Goal: Complete application form

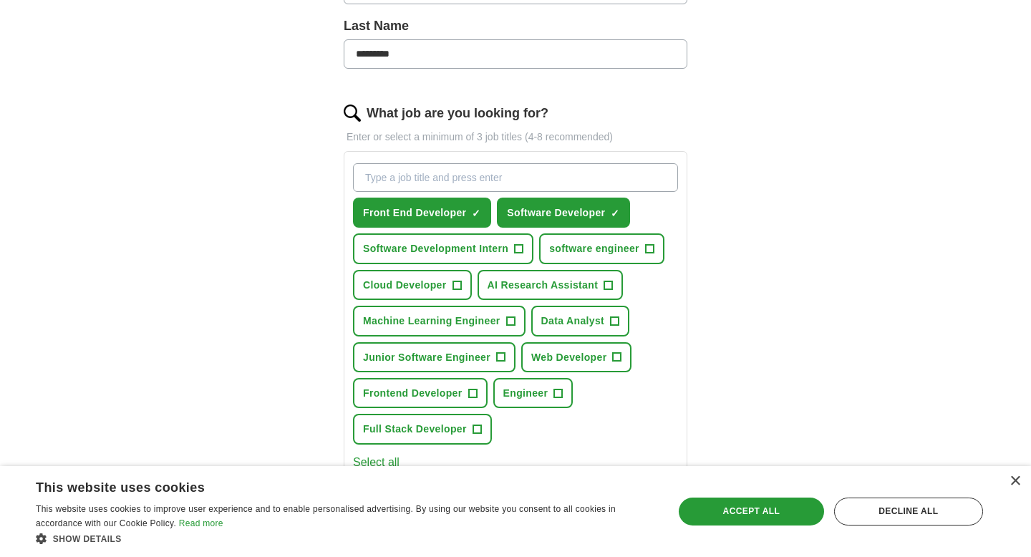
scroll to position [378, 0]
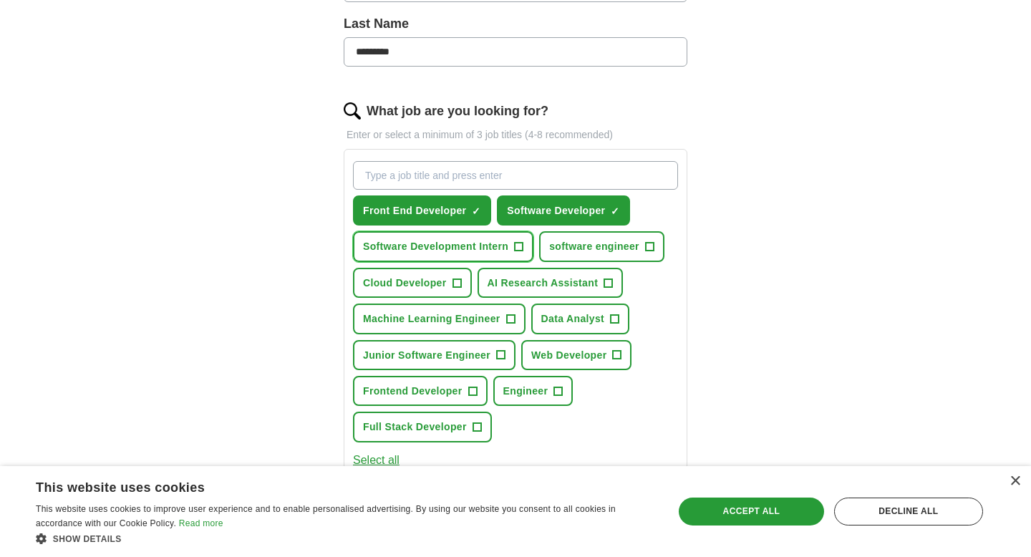
click at [518, 248] on span "+" at bounding box center [519, 246] width 9 height 11
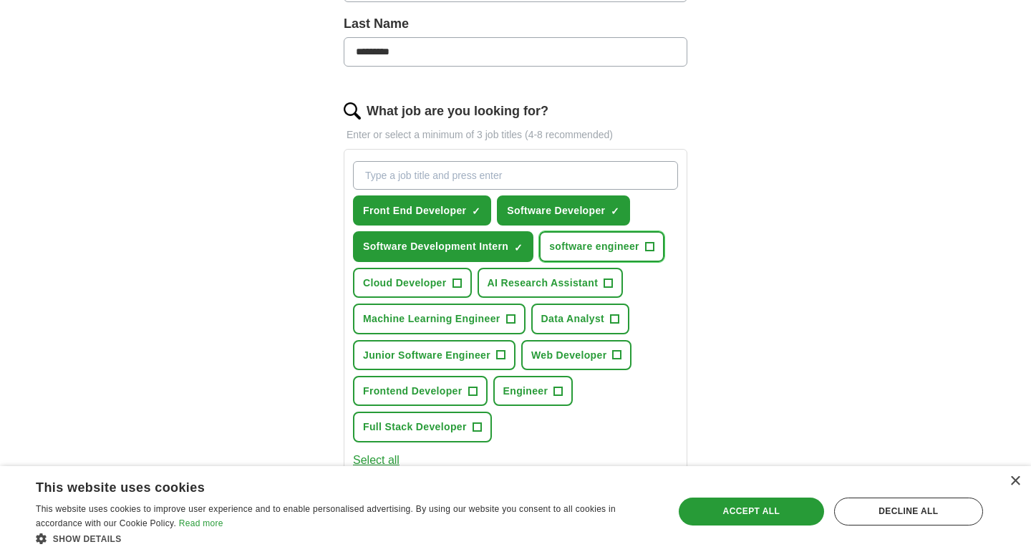
click at [654, 246] on span "+" at bounding box center [649, 246] width 9 height 11
click at [618, 353] on span "+" at bounding box center [617, 354] width 9 height 11
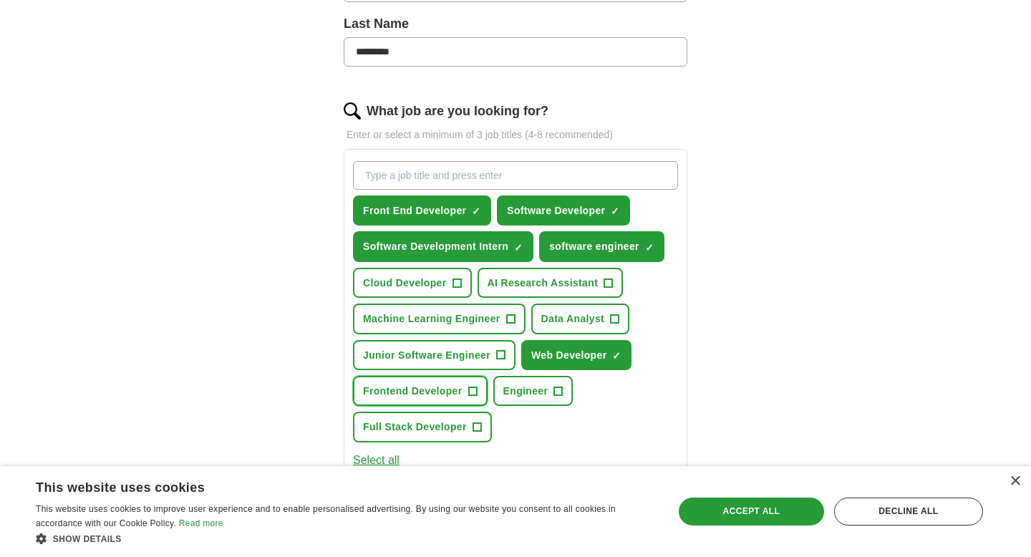
click at [474, 390] on span "+" at bounding box center [472, 390] width 9 height 11
click at [481, 425] on button "Full Stack Developer +" at bounding box center [422, 427] width 139 height 30
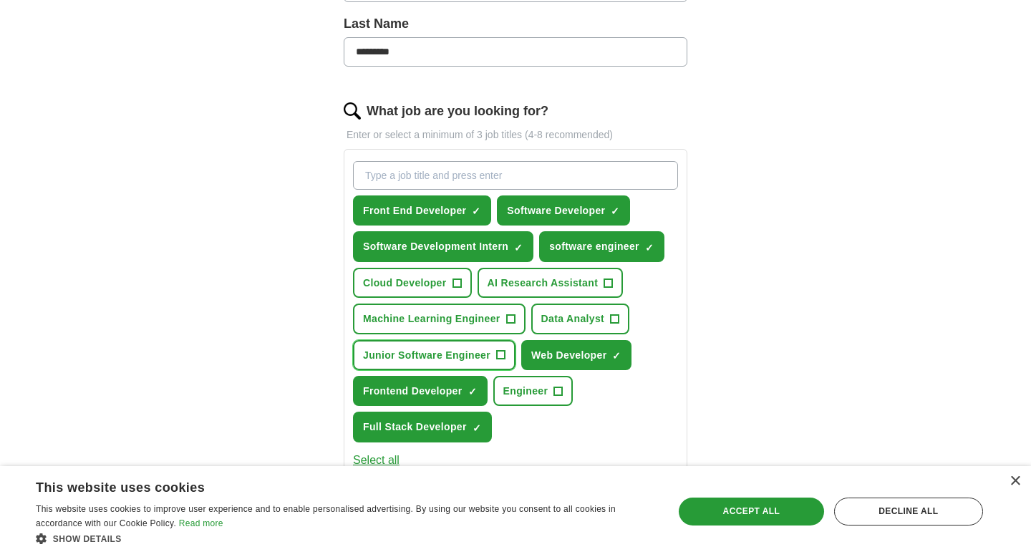
click at [505, 354] on span "+" at bounding box center [500, 354] width 9 height 11
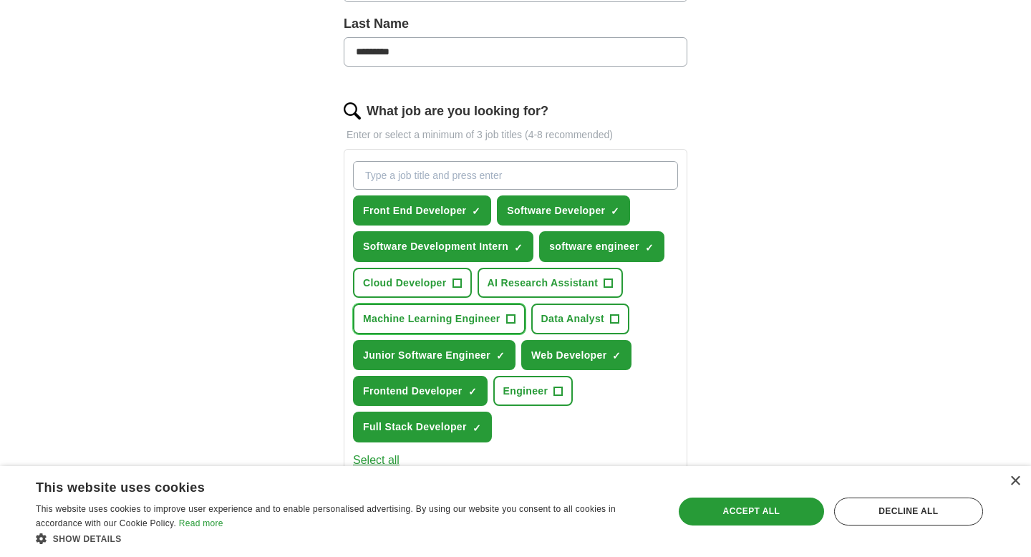
click at [515, 314] on button "Machine Learning Engineer +" at bounding box center [439, 319] width 173 height 30
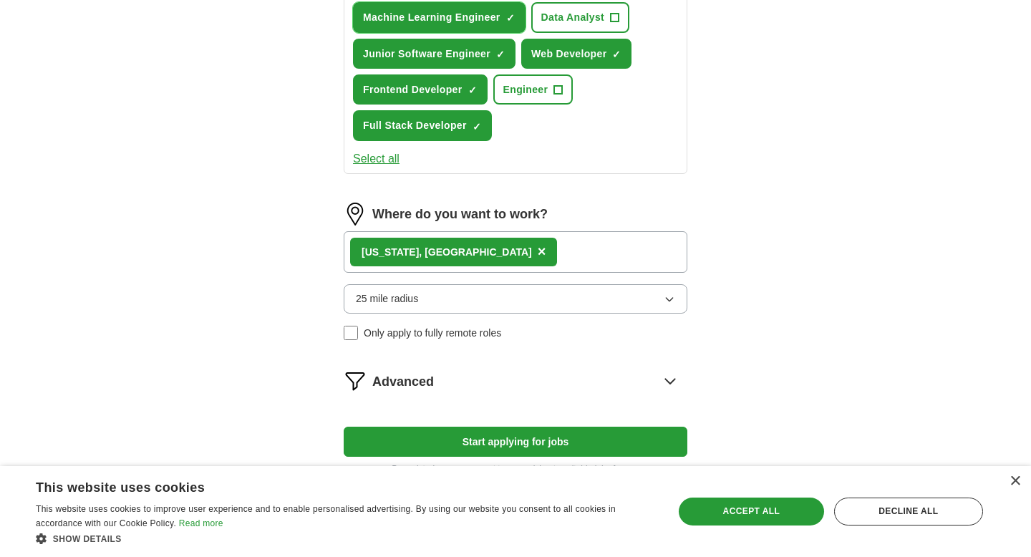
scroll to position [689, 0]
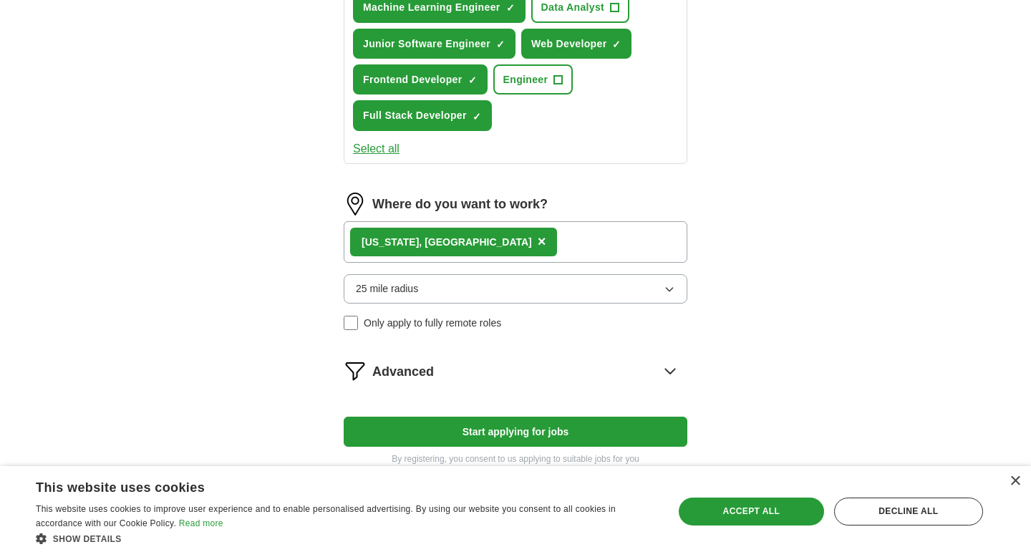
click at [558, 245] on div "[US_STATE], [GEOGRAPHIC_DATA] ×" at bounding box center [516, 242] width 344 height 42
click at [543, 291] on button "25 mile radius" at bounding box center [516, 288] width 344 height 29
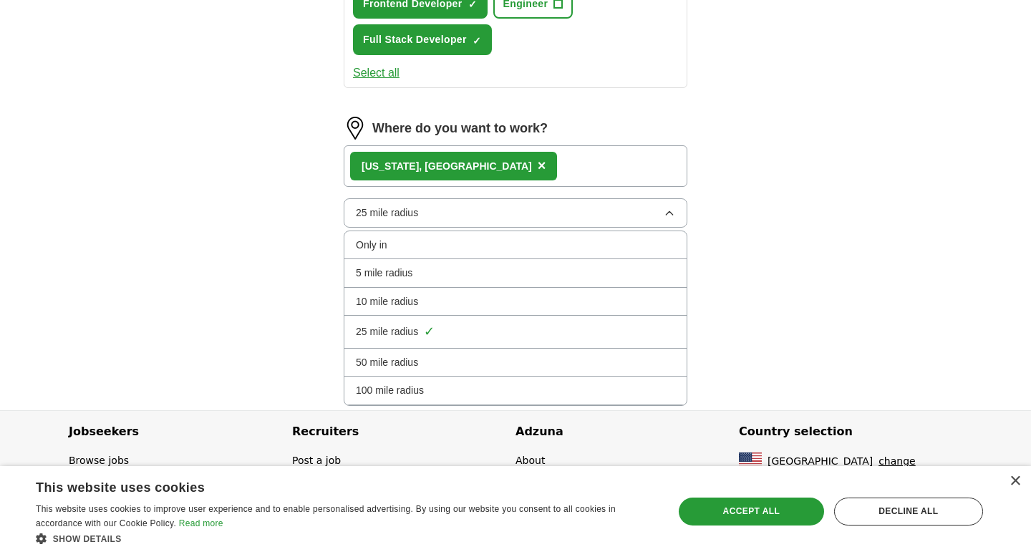
scroll to position [768, 0]
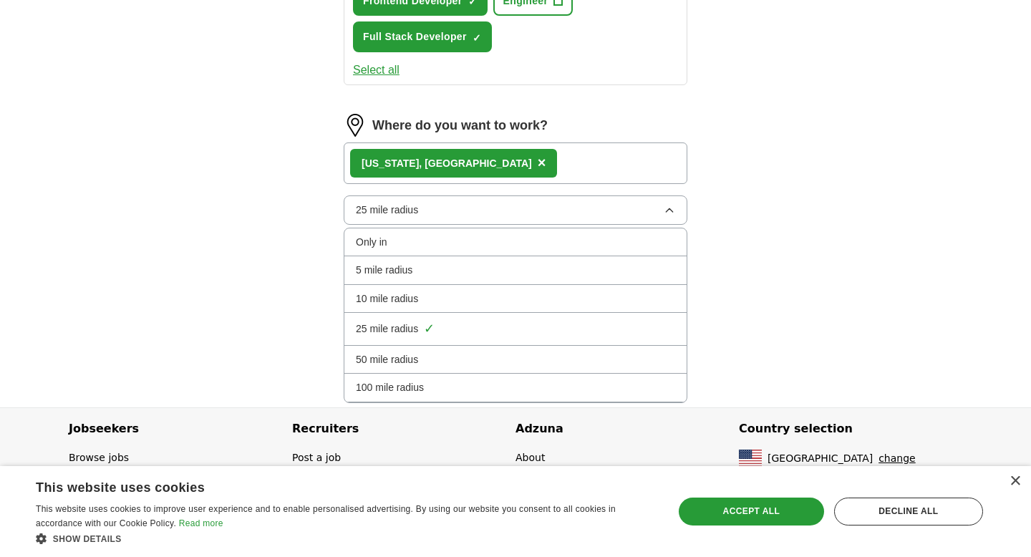
click at [520, 379] on div "100 mile radius" at bounding box center [515, 387] width 319 height 16
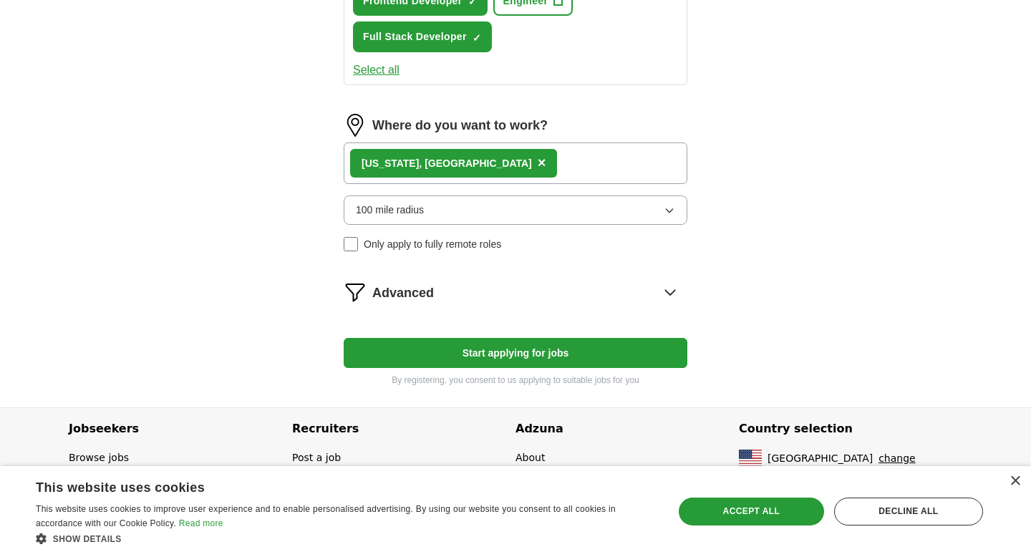
click at [523, 176] on div "[US_STATE], [GEOGRAPHIC_DATA] ×" at bounding box center [516, 163] width 344 height 42
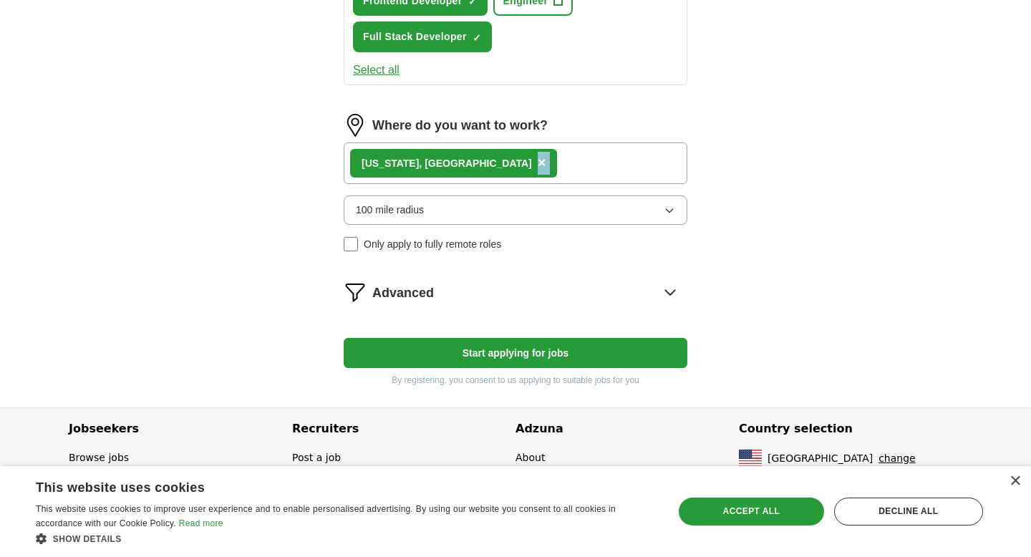
click at [523, 176] on div "[US_STATE], [GEOGRAPHIC_DATA] ×" at bounding box center [516, 163] width 344 height 42
click at [546, 165] on div "[US_STATE], [GEOGRAPHIC_DATA] ×" at bounding box center [516, 163] width 344 height 42
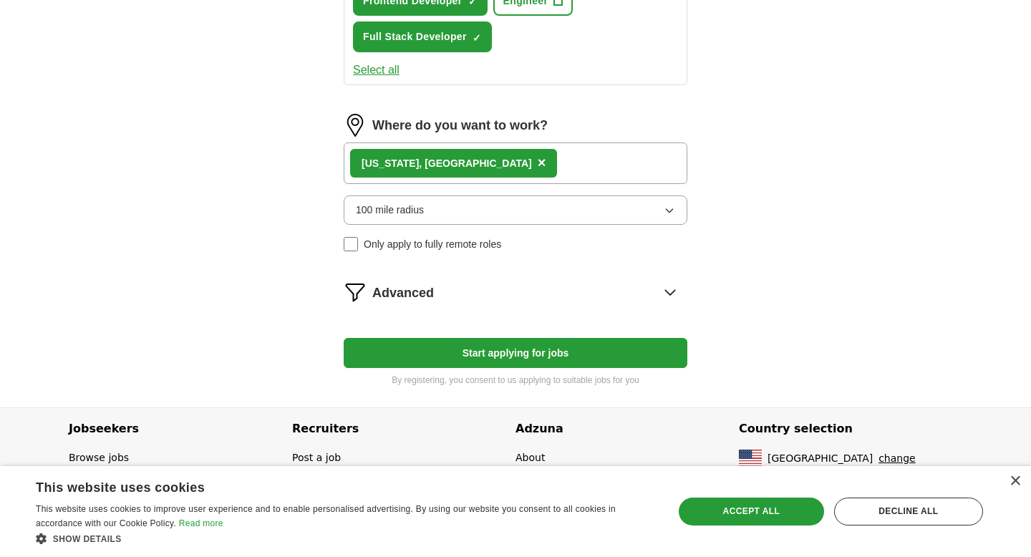
click at [546, 165] on div "[US_STATE], [GEOGRAPHIC_DATA] ×" at bounding box center [516, 163] width 344 height 42
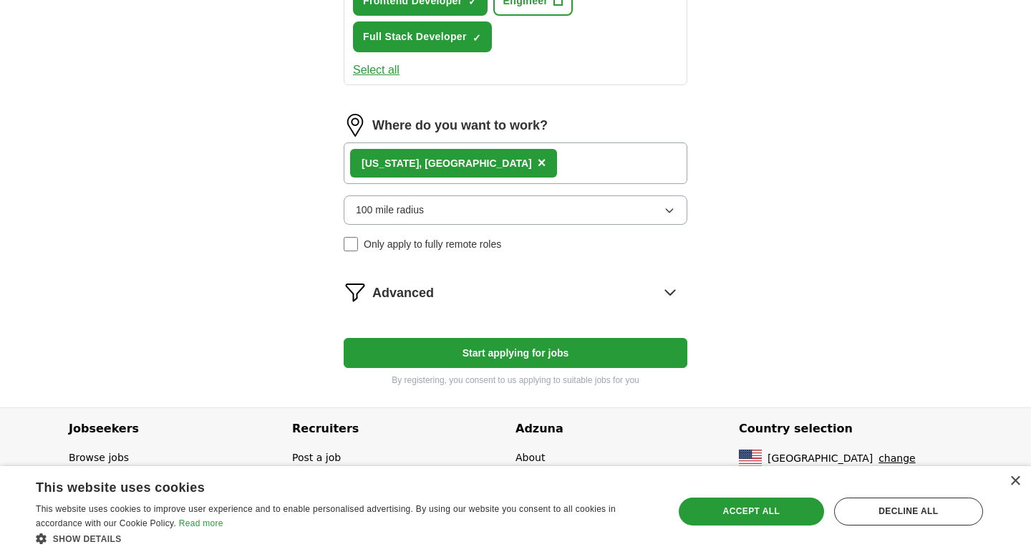
click at [599, 168] on div "[US_STATE], [GEOGRAPHIC_DATA] ×" at bounding box center [516, 163] width 344 height 42
click at [566, 168] on div "[US_STATE], [GEOGRAPHIC_DATA] ×" at bounding box center [516, 163] width 344 height 42
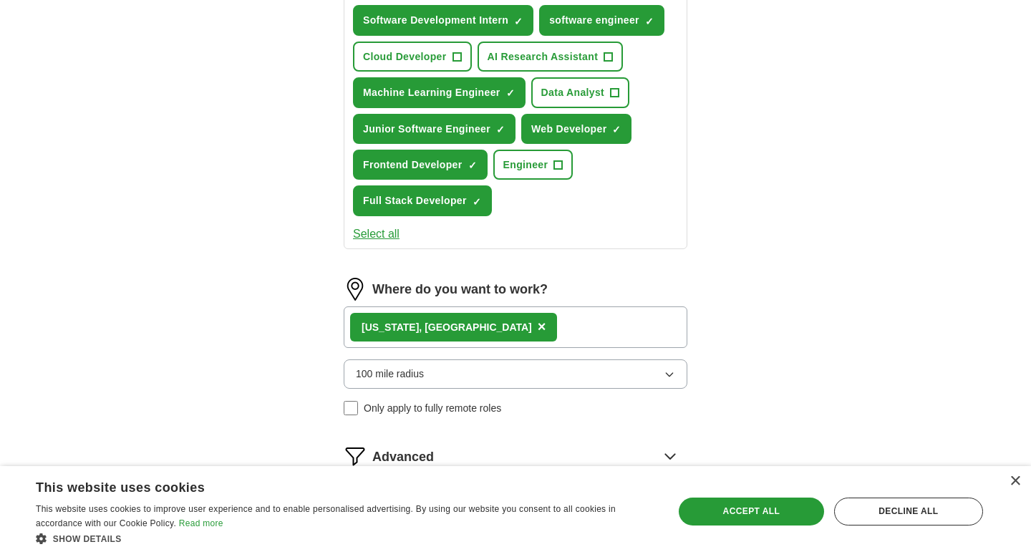
scroll to position [609, 0]
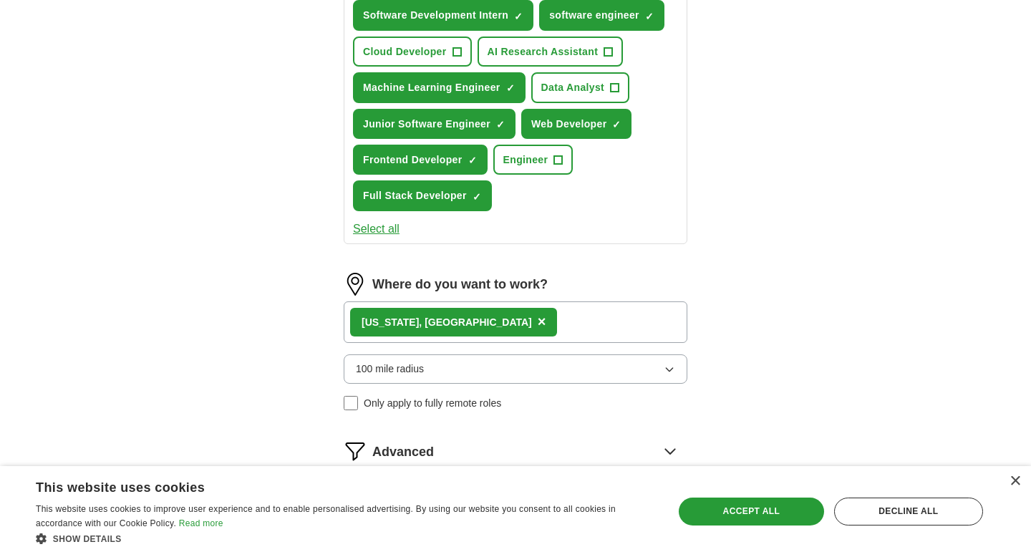
click at [446, 274] on label "Where do you want to work?" at bounding box center [459, 284] width 175 height 21
click at [349, 301] on div "[US_STATE], [GEOGRAPHIC_DATA] ×" at bounding box center [516, 322] width 344 height 42
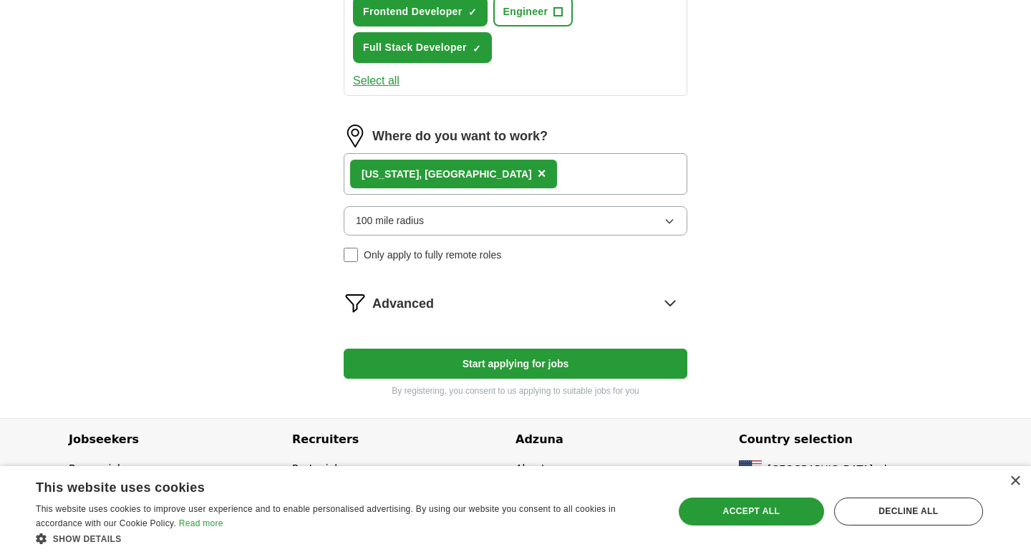
scroll to position [768, 0]
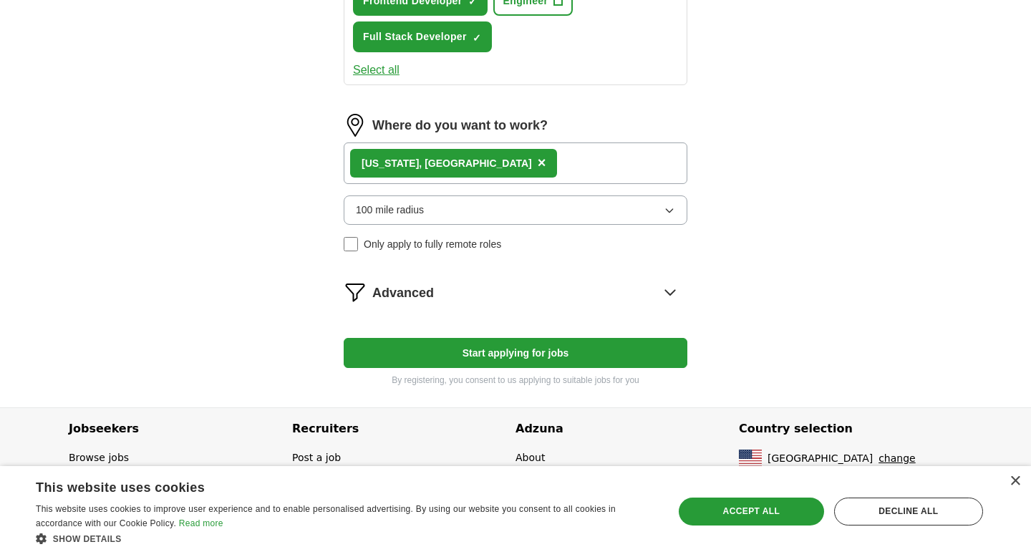
click at [666, 289] on icon at bounding box center [670, 292] width 23 height 23
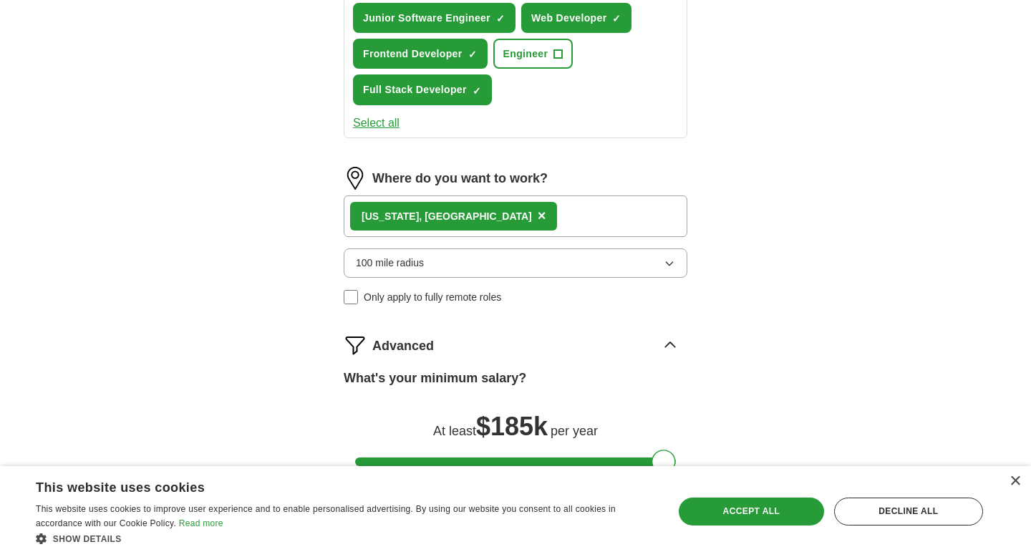
scroll to position [712, 0]
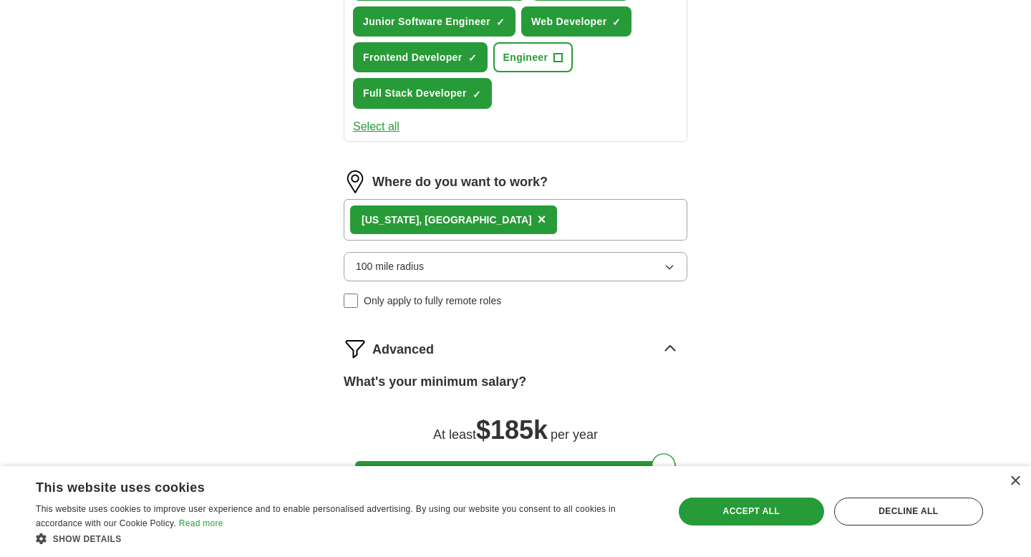
click at [563, 233] on div "[US_STATE], [GEOGRAPHIC_DATA] ×" at bounding box center [516, 220] width 344 height 42
click at [538, 219] on span "×" at bounding box center [542, 219] width 9 height 16
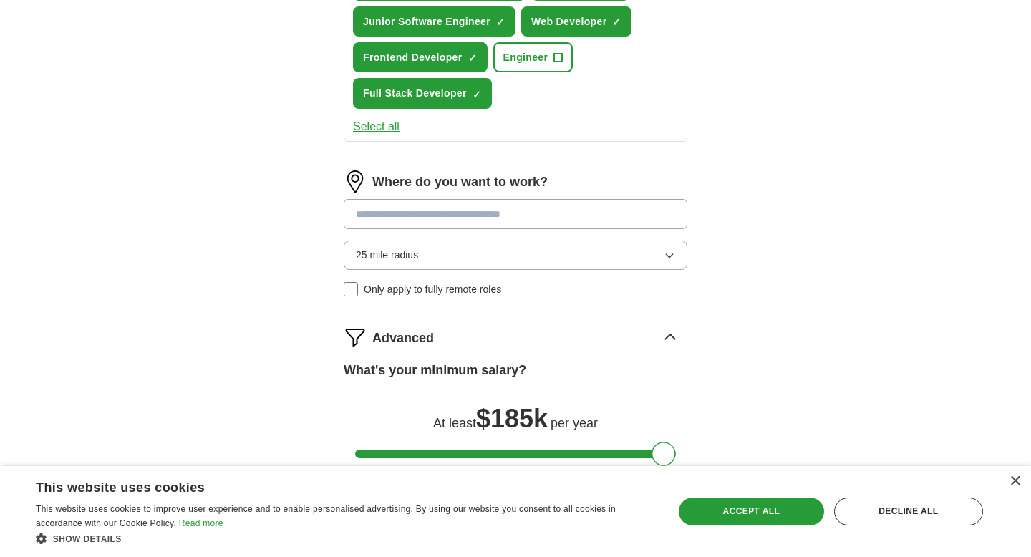
click at [450, 219] on input at bounding box center [516, 214] width 344 height 30
type input "***"
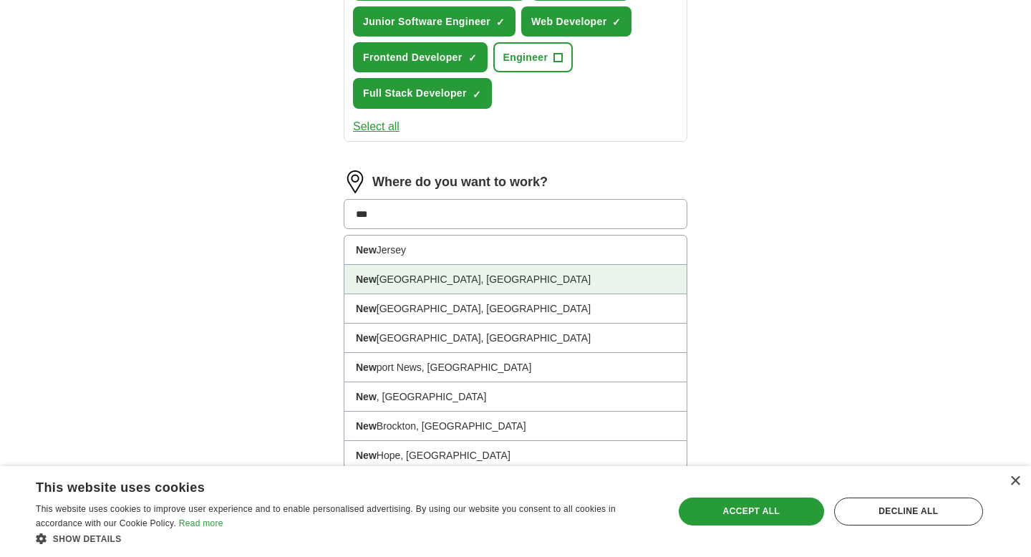
click at [418, 286] on li "[GEOGRAPHIC_DATA], [GEOGRAPHIC_DATA]" at bounding box center [515, 279] width 342 height 29
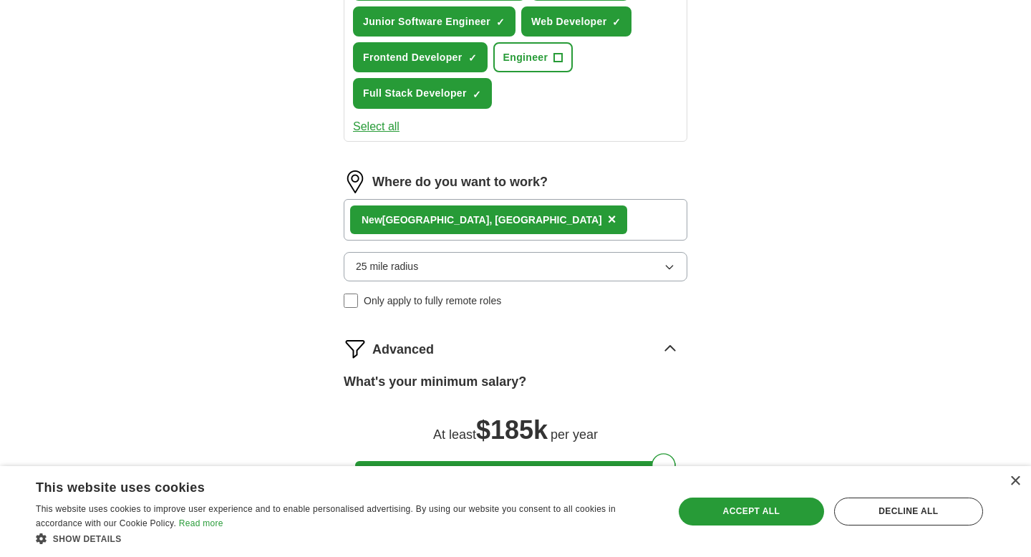
click at [503, 217] on div "[GEOGRAPHIC_DATA], [GEOGRAPHIC_DATA] ×" at bounding box center [516, 220] width 344 height 42
click at [483, 262] on button "25 mile radius" at bounding box center [516, 266] width 344 height 29
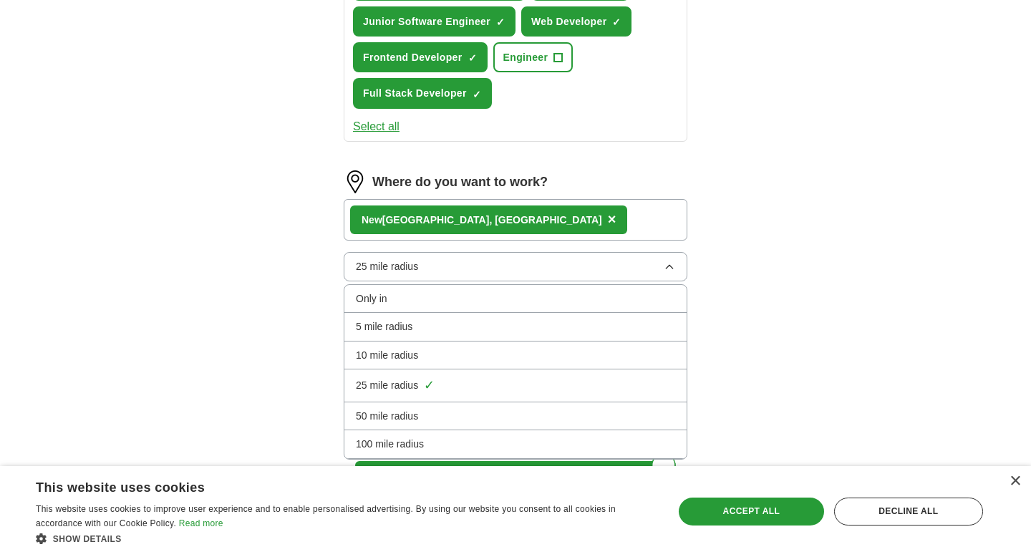
click at [462, 448] on div "100 mile radius" at bounding box center [515, 444] width 319 height 16
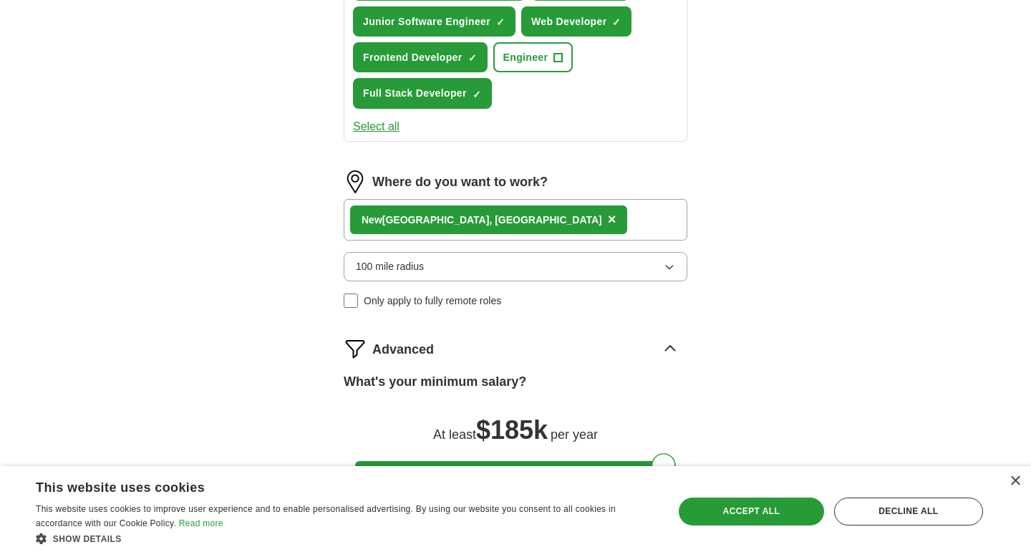
click at [495, 223] on div "[GEOGRAPHIC_DATA], [GEOGRAPHIC_DATA] ×" at bounding box center [516, 220] width 344 height 42
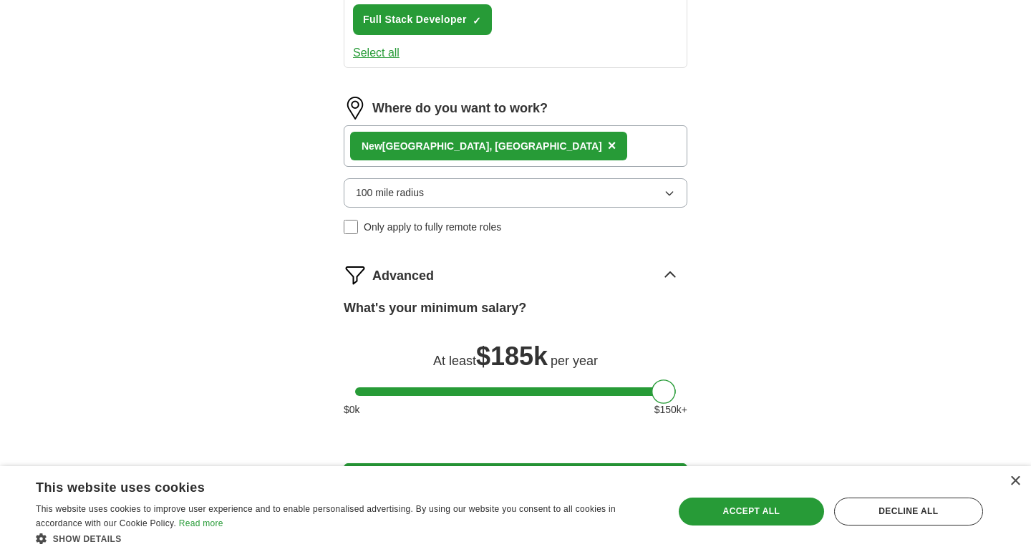
scroll to position [911, 0]
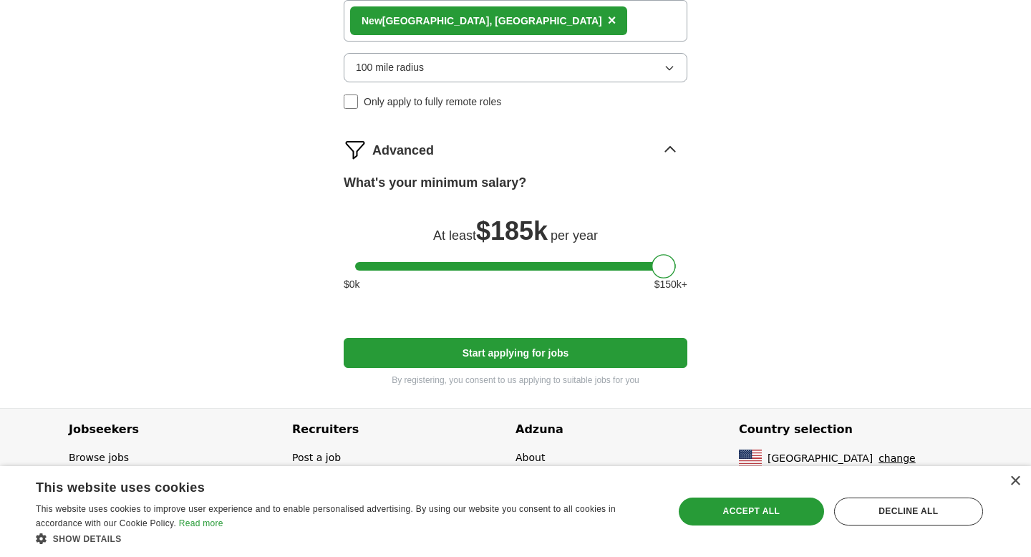
click at [470, 346] on button "Start applying for jobs" at bounding box center [516, 353] width 344 height 30
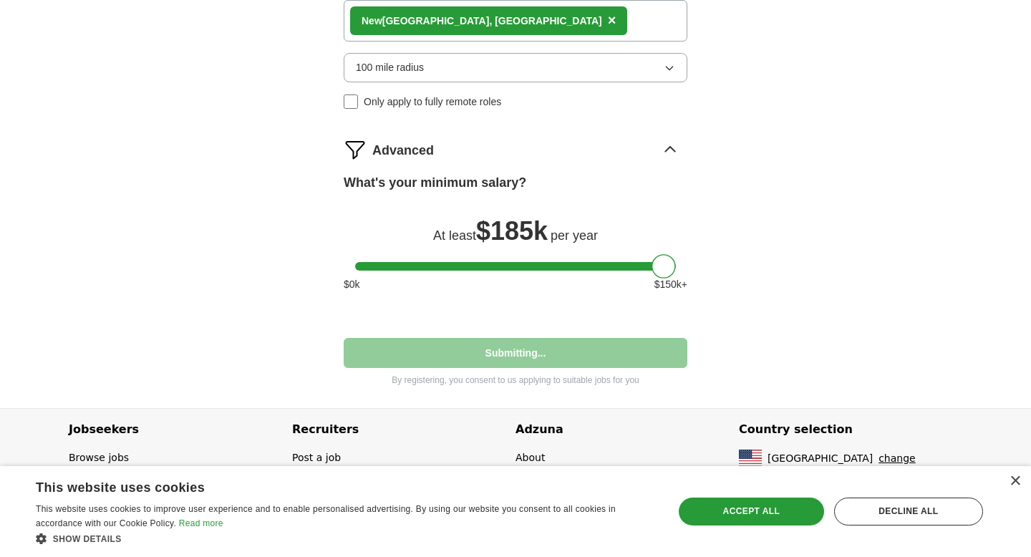
select select "**"
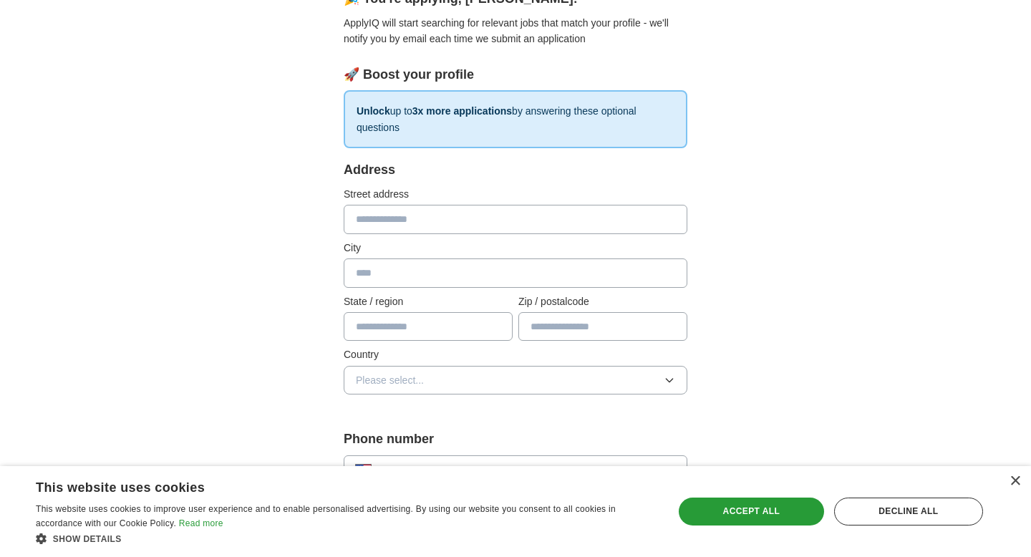
scroll to position [152, 0]
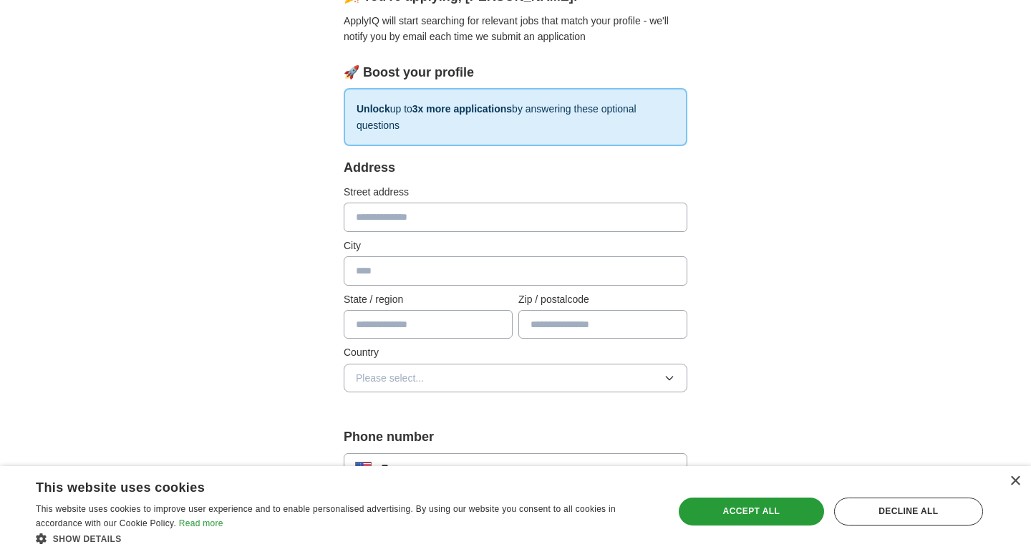
click at [451, 222] on input "text" at bounding box center [516, 217] width 344 height 29
type input "**********"
click at [403, 283] on input "text" at bounding box center [516, 270] width 344 height 29
type input "*********"
click at [365, 326] on input "text" at bounding box center [428, 324] width 169 height 29
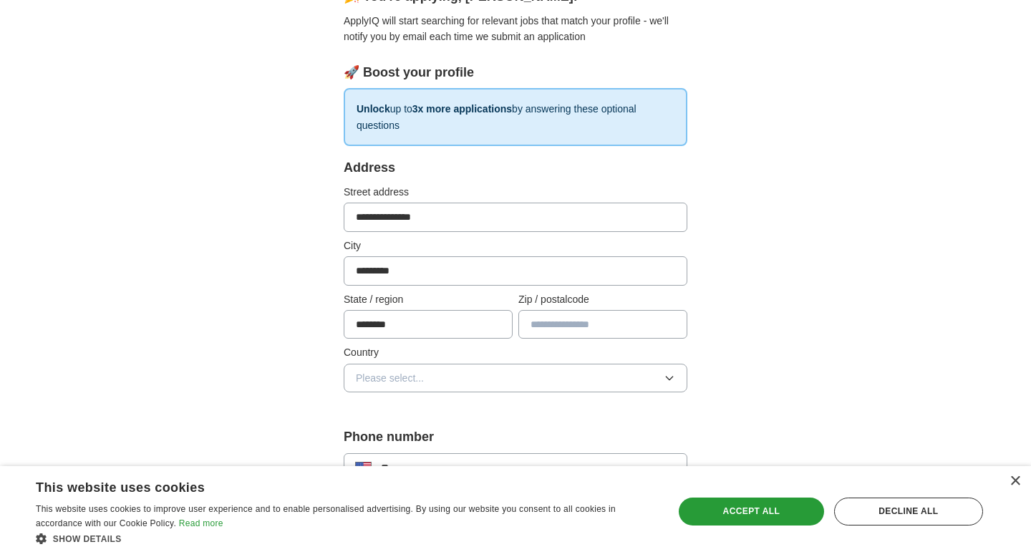
type input "********"
click at [551, 330] on input "text" at bounding box center [602, 324] width 169 height 29
type input "*****"
click at [475, 389] on button "Please select..." at bounding box center [516, 378] width 344 height 29
click at [453, 438] on div "[GEOGRAPHIC_DATA]" at bounding box center [515, 437] width 319 height 16
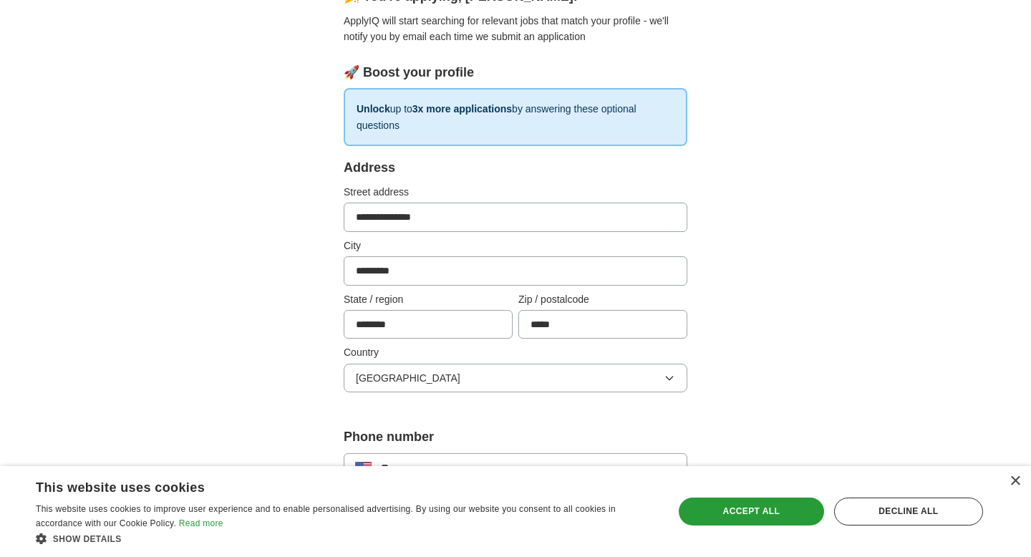
scroll to position [308, 0]
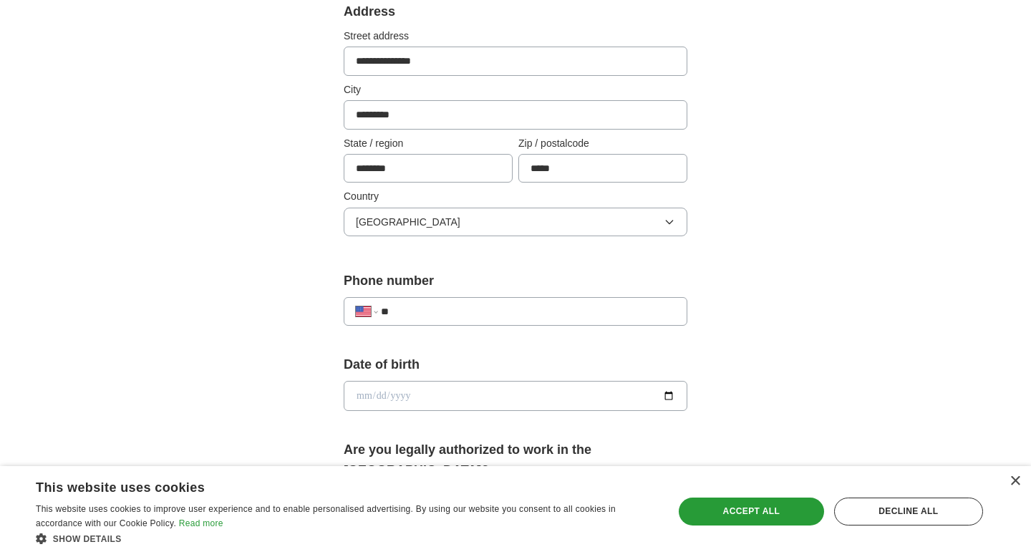
click at [485, 309] on input "**" at bounding box center [528, 312] width 294 height 16
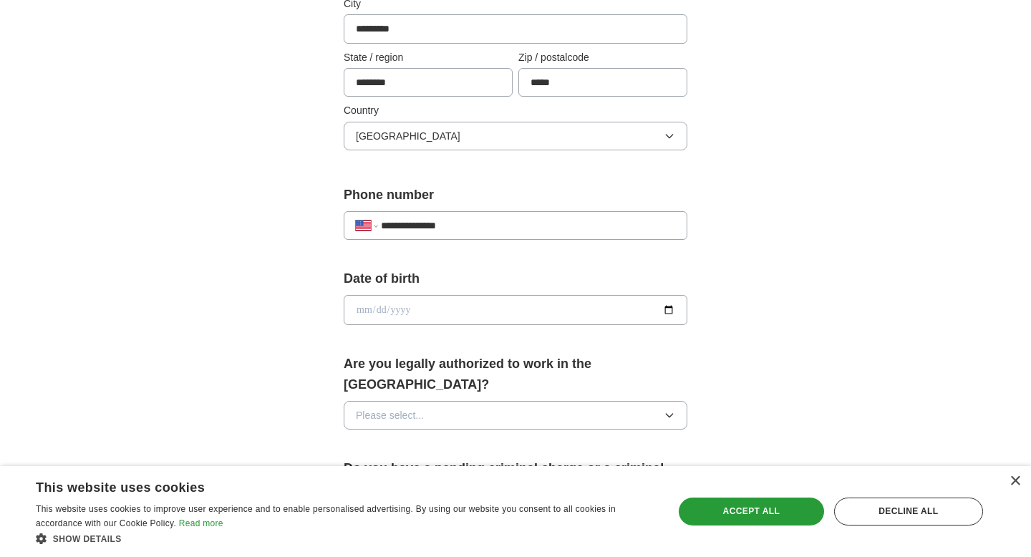
scroll to position [437, 0]
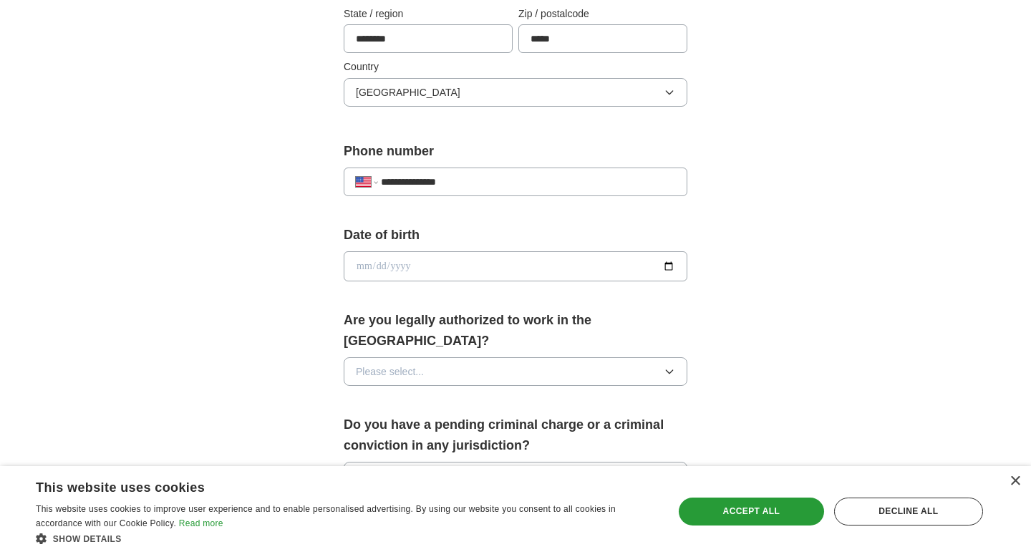
type input "**********"
click at [480, 272] on input "date" at bounding box center [516, 266] width 344 height 30
type input "**********"
click at [435, 357] on button "Please select..." at bounding box center [516, 371] width 344 height 29
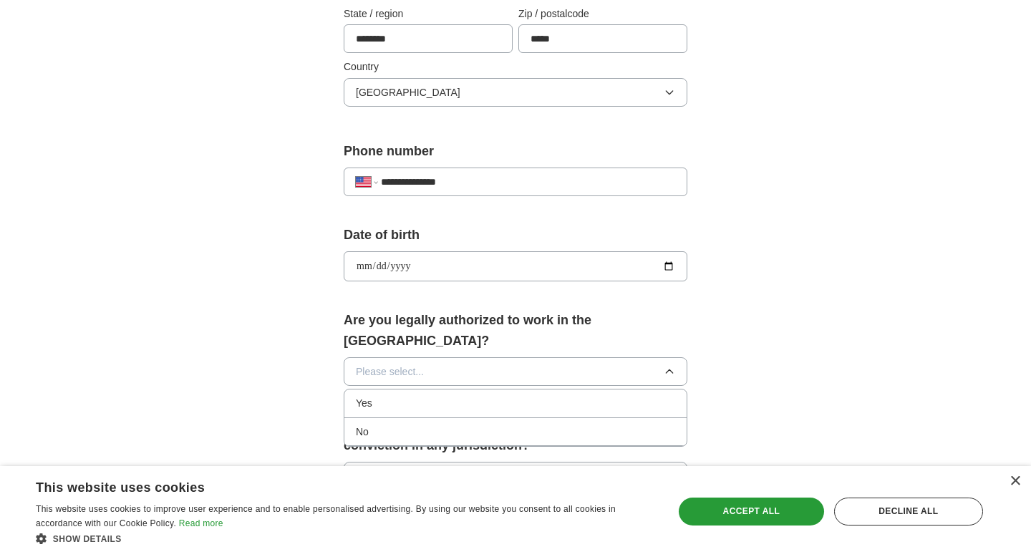
click at [421, 395] on div "Yes" at bounding box center [515, 403] width 319 height 16
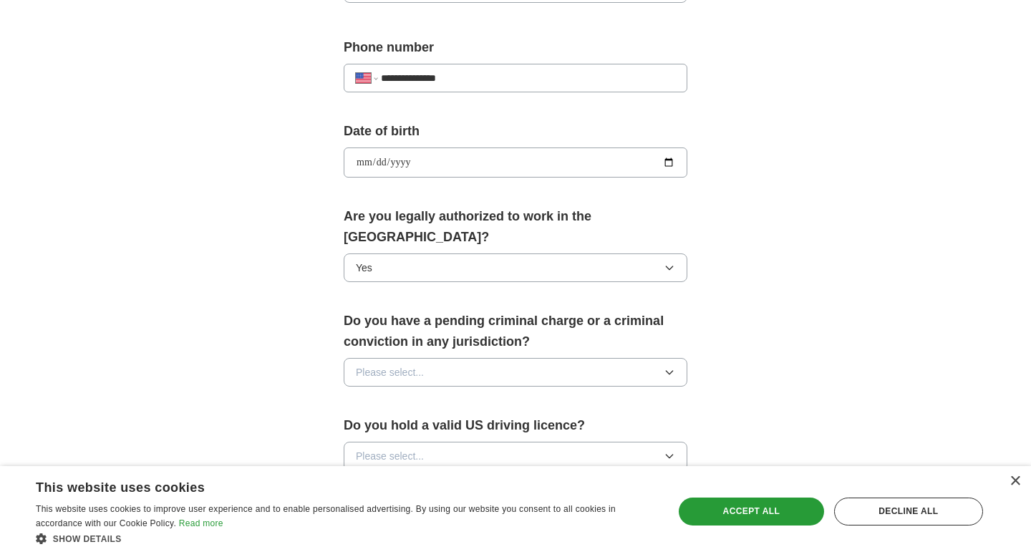
scroll to position [600, 0]
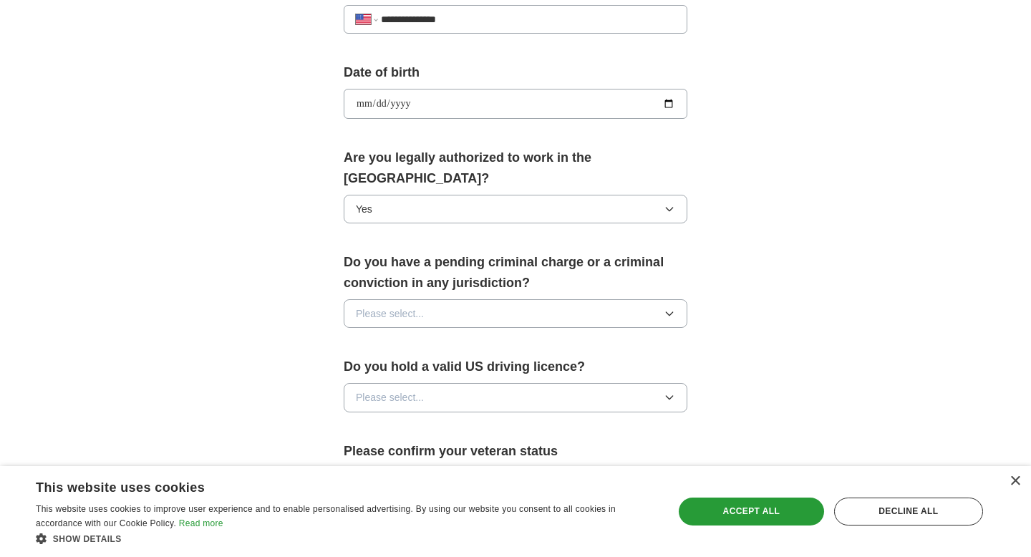
click at [449, 299] on button "Please select..." at bounding box center [516, 313] width 344 height 29
click at [435, 366] on div "No" at bounding box center [515, 374] width 319 height 16
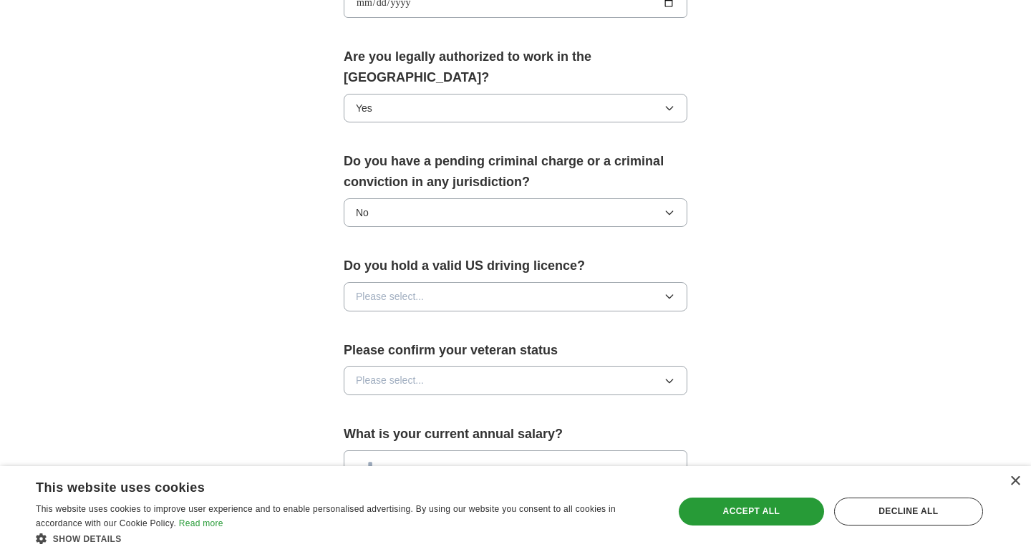
scroll to position [704, 0]
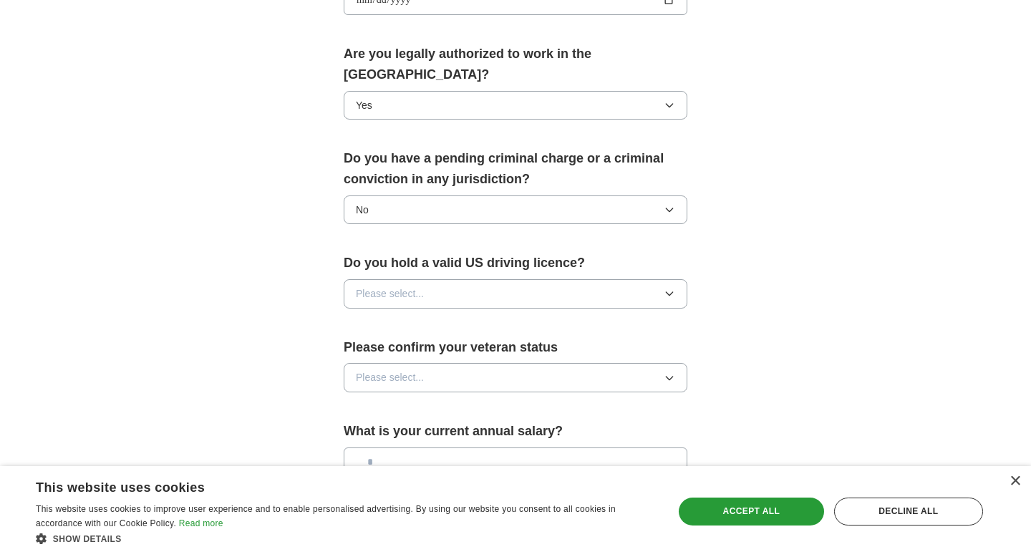
click at [450, 279] on button "Please select..." at bounding box center [516, 293] width 344 height 29
click at [445, 318] on div "Yes" at bounding box center [515, 326] width 319 height 16
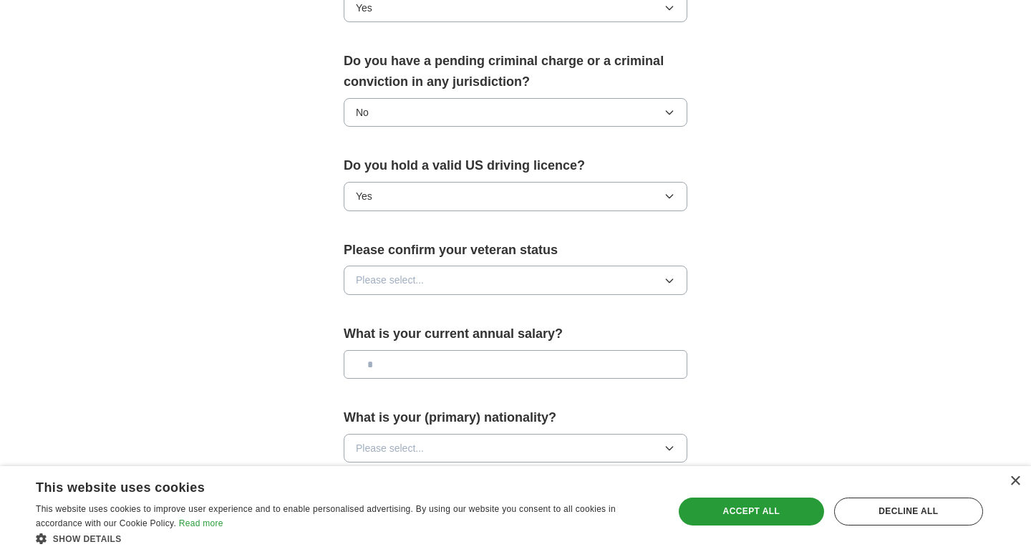
scroll to position [804, 0]
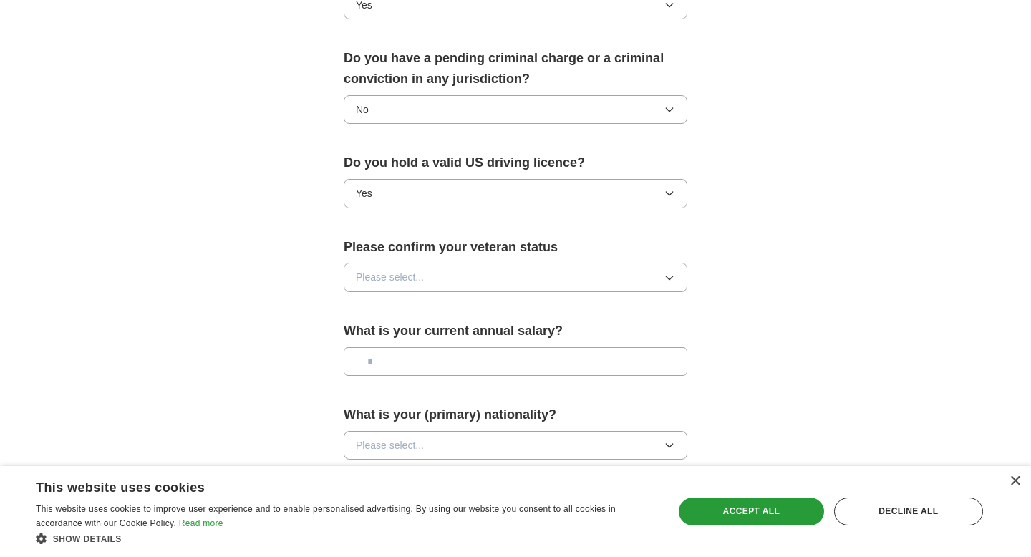
click at [449, 263] on button "Please select..." at bounding box center [516, 277] width 344 height 29
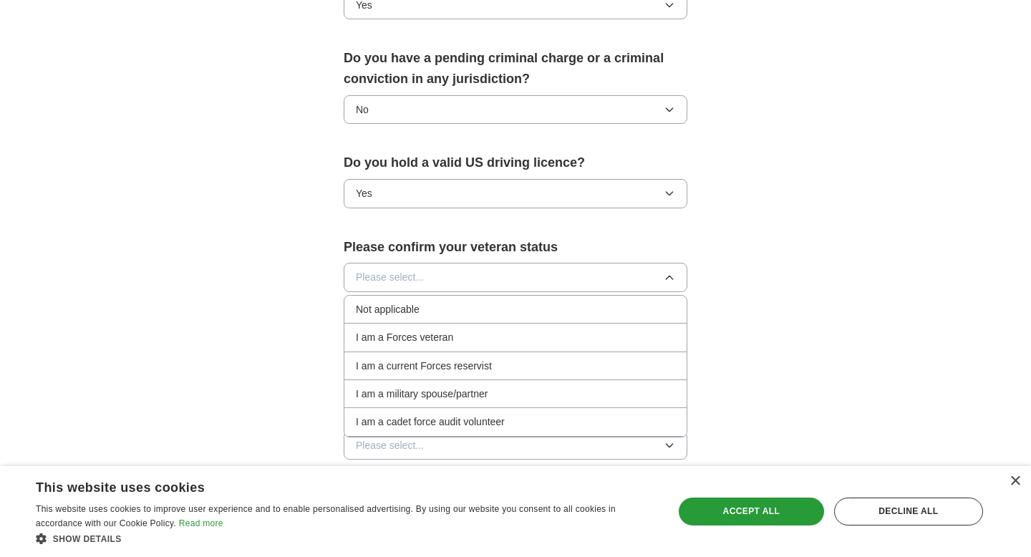
click at [462, 299] on li "Not applicable" at bounding box center [515, 310] width 342 height 28
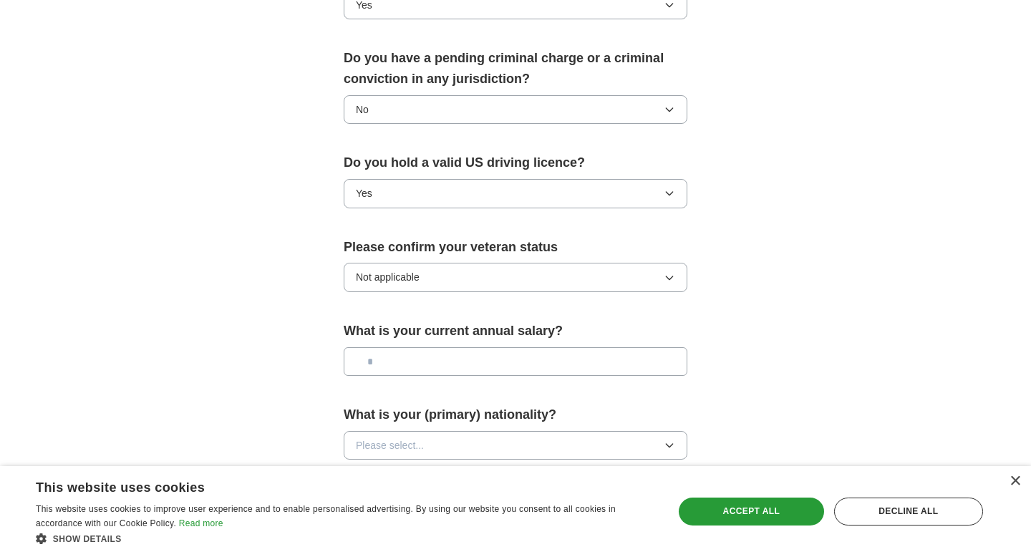
click at [447, 347] on input "text" at bounding box center [516, 361] width 344 height 29
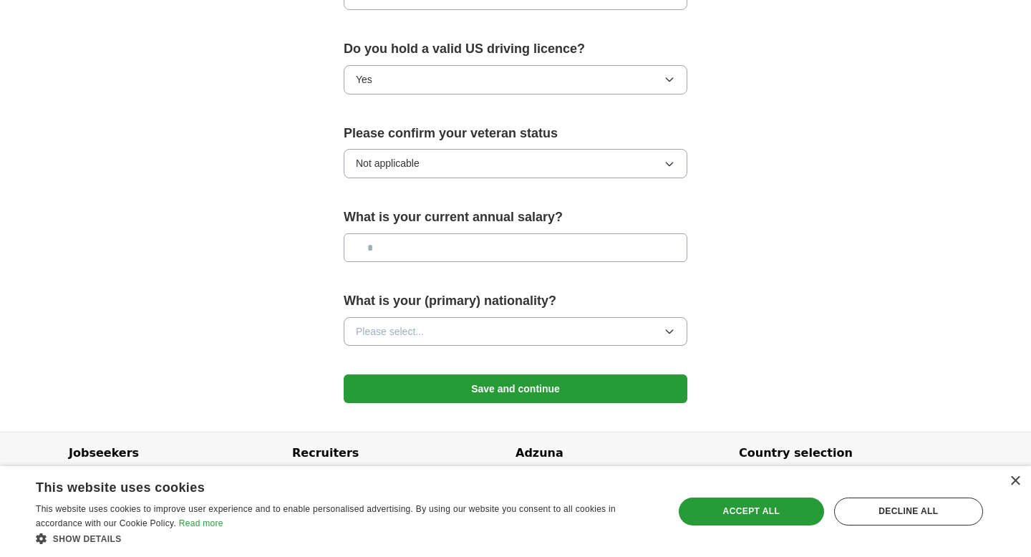
scroll to position [921, 0]
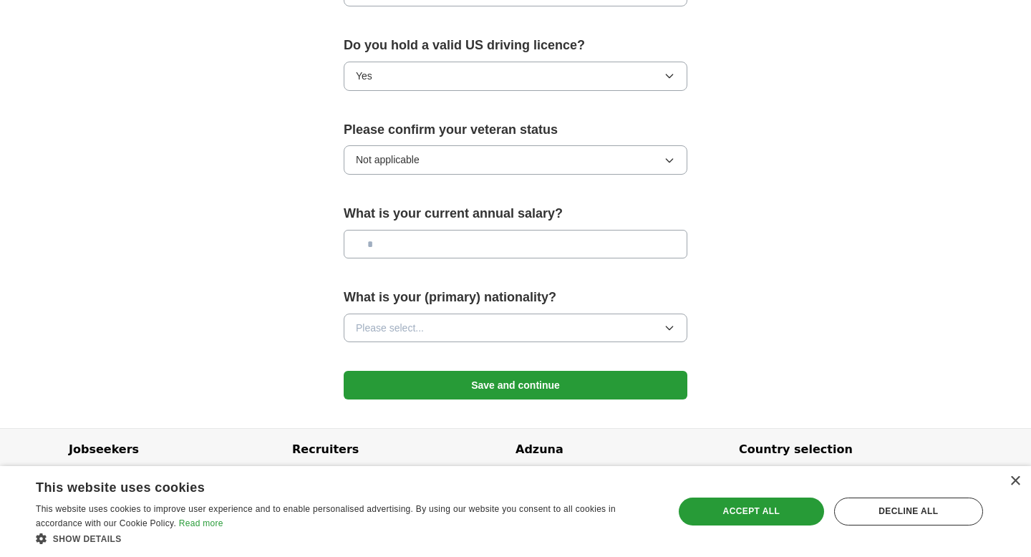
click at [451, 314] on button "Please select..." at bounding box center [516, 328] width 344 height 29
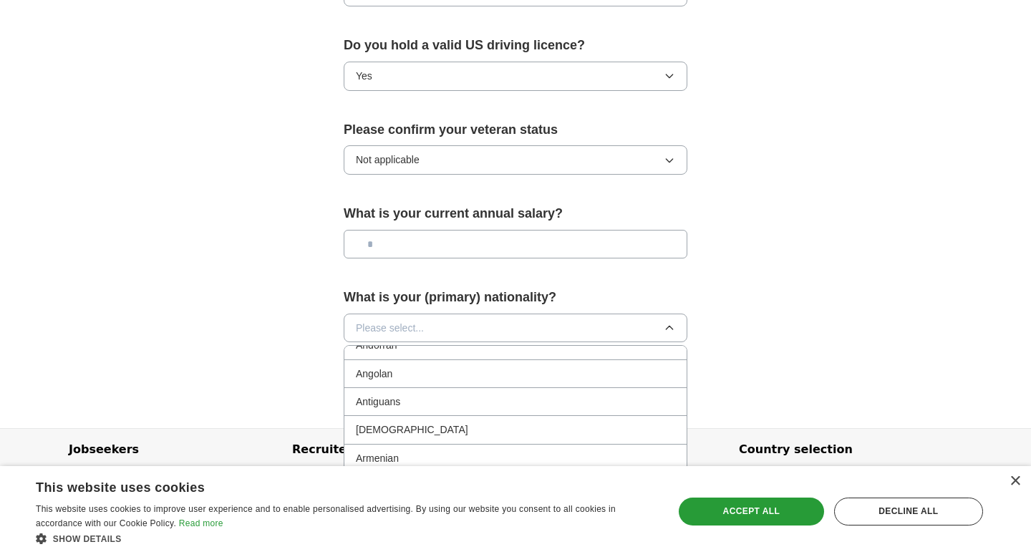
scroll to position [157, 0]
click at [428, 314] on button "Please select..." at bounding box center [516, 328] width 344 height 29
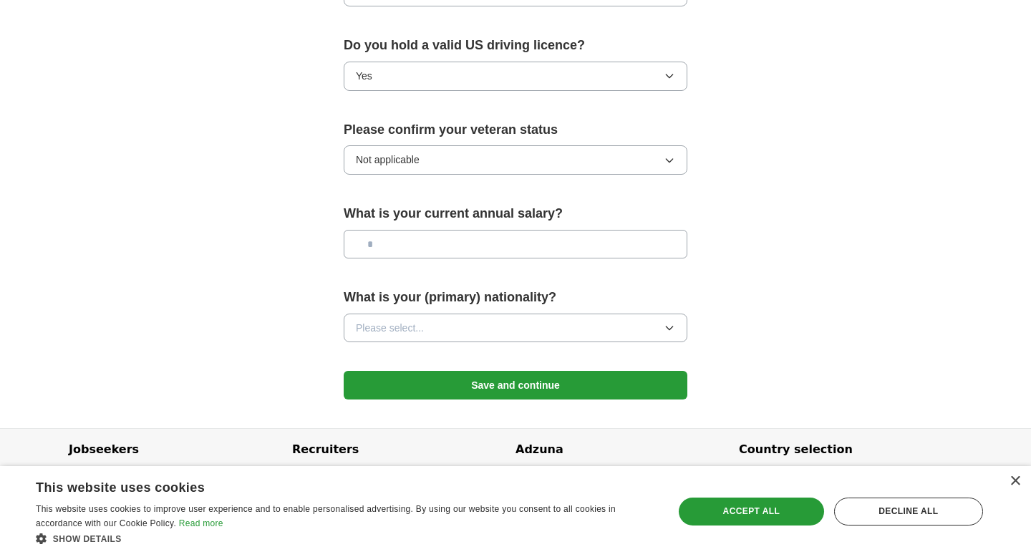
click at [428, 314] on button "Please select..." at bounding box center [516, 328] width 344 height 29
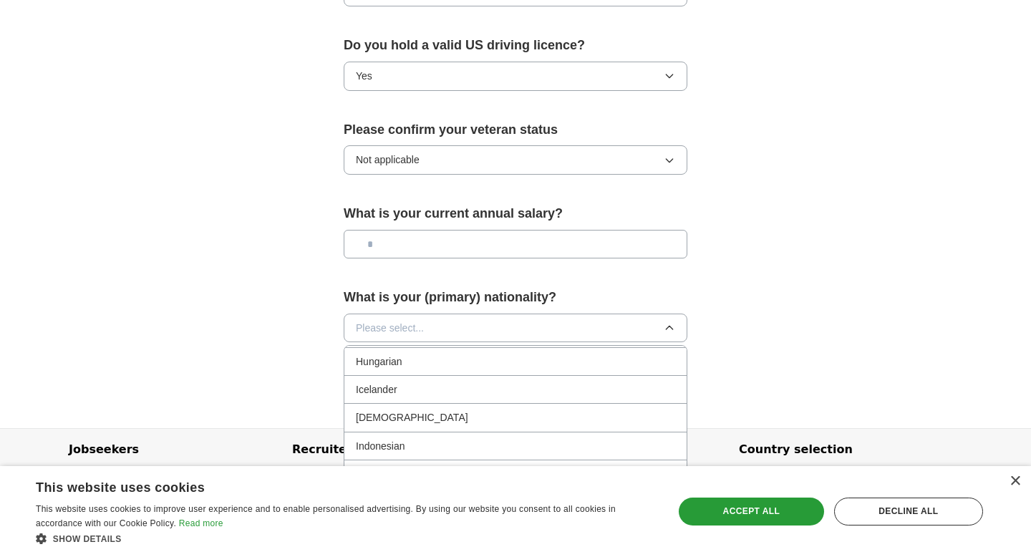
scroll to position [2191, 0]
click at [413, 416] on div "[DEMOGRAPHIC_DATA]" at bounding box center [515, 424] width 319 height 16
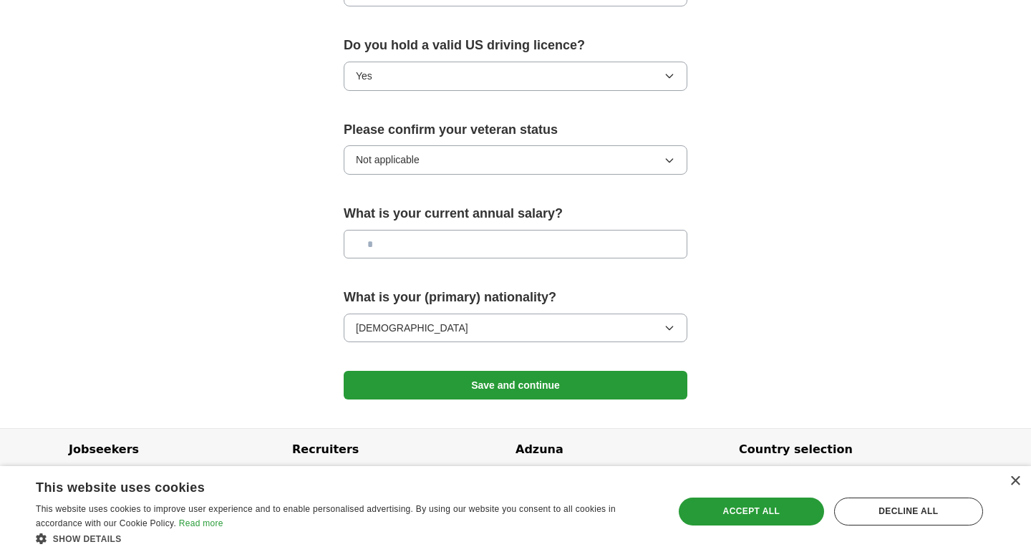
click at [586, 371] on button "Save and continue" at bounding box center [516, 385] width 344 height 29
